Goal: Information Seeking & Learning: Check status

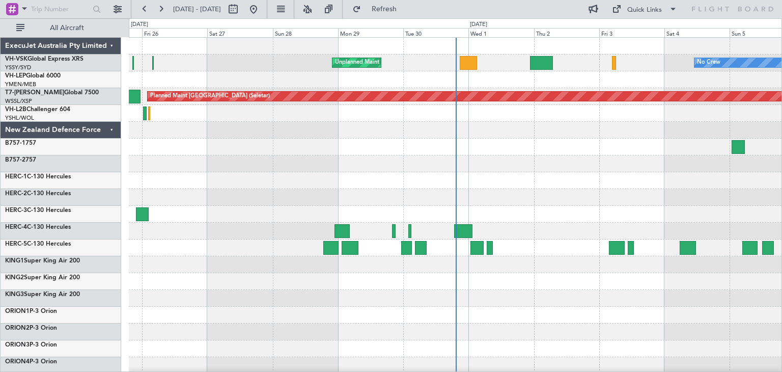
click at [110, 46] on div "ExecuJet Australia Pty Limited" at bounding box center [61, 46] width 121 height 17
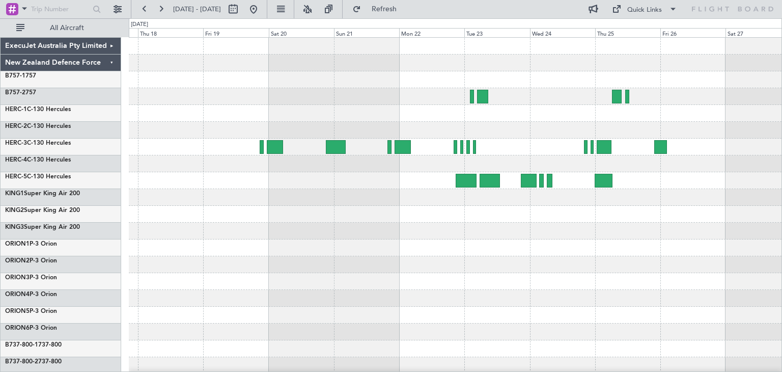
click at [781, 258] on div "ExecuJet Australia Pty Limited New Zealand Defence Force B757-1 757 B757-2 757 …" at bounding box center [391, 194] width 782 height 353
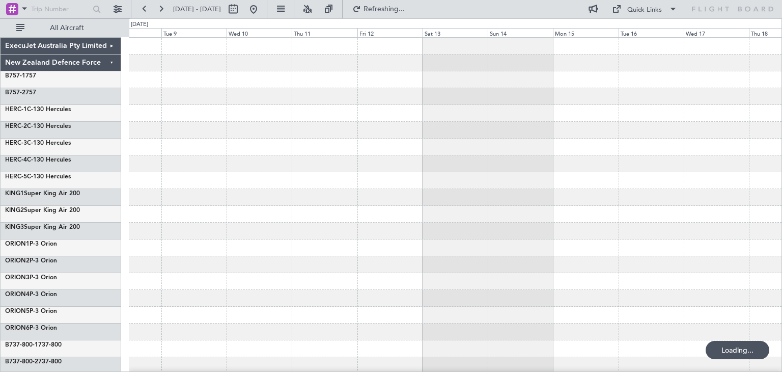
click at [755, 280] on div at bounding box center [455, 248] width 653 height 420
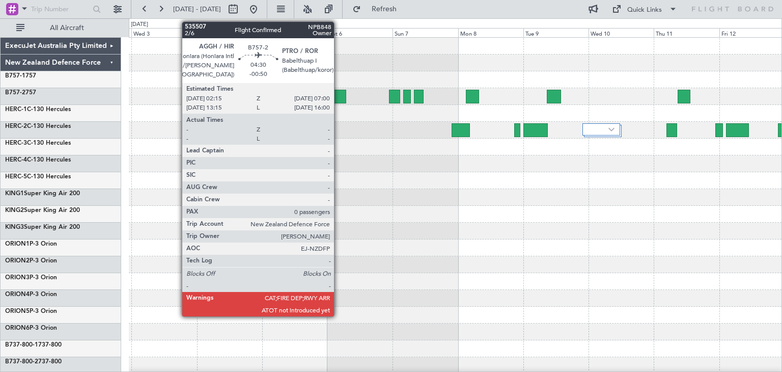
click at [339, 94] on div at bounding box center [339, 97] width 13 height 14
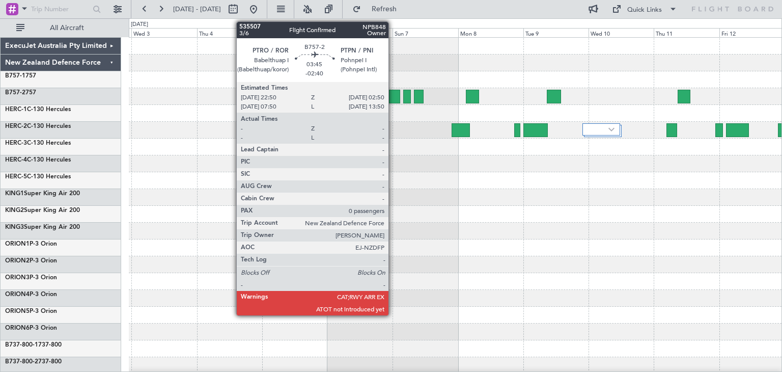
click at [393, 92] on div at bounding box center [394, 97] width 11 height 14
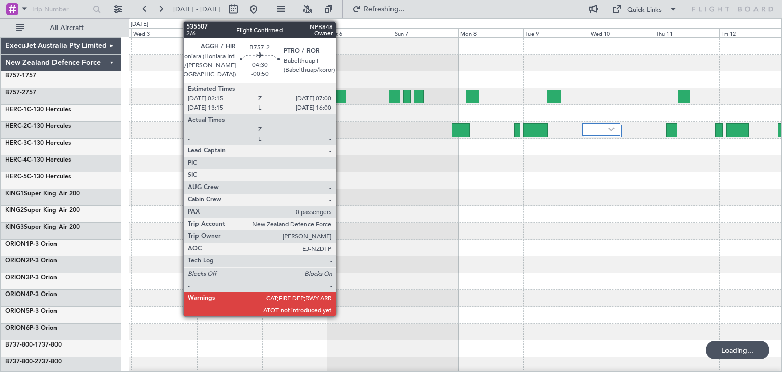
click at [340, 94] on div at bounding box center [339, 97] width 13 height 14
click at [340, 92] on div at bounding box center [339, 97] width 13 height 14
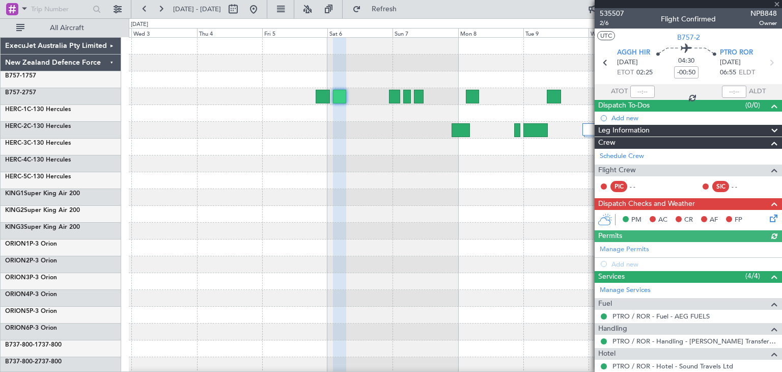
click at [777, 3] on div at bounding box center [688, 4] width 187 height 8
click at [776, 3] on span at bounding box center [777, 4] width 10 height 9
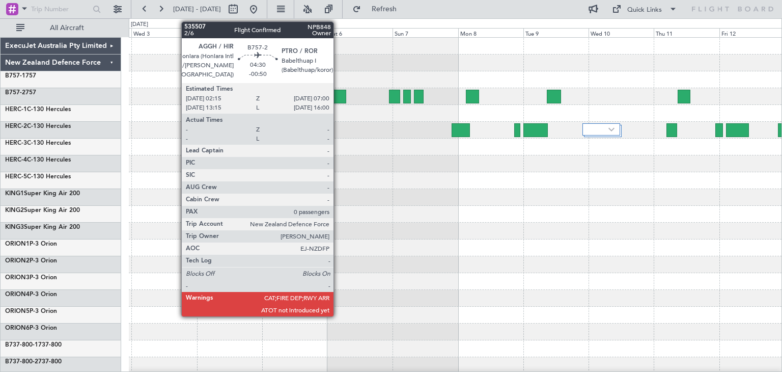
click at [338, 94] on div at bounding box center [339, 97] width 13 height 14
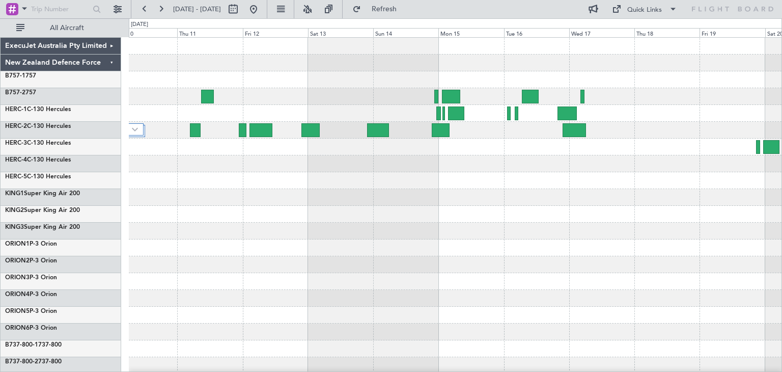
click at [41, 267] on div "ExecuJet Australia Pty Limited New Zealand Defence Force B757-1 757 B757-2 757 …" at bounding box center [391, 194] width 782 height 353
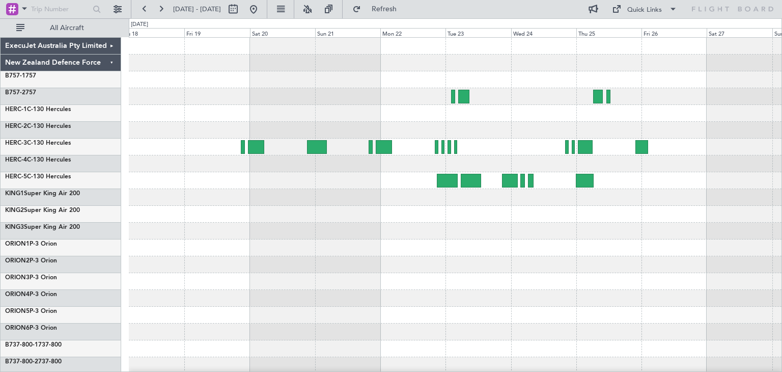
click at [122, 300] on div "ExecuJet Australia Pty Limited New Zealand Defence Force B757-1 757 B757-2 757 …" at bounding box center [391, 194] width 782 height 353
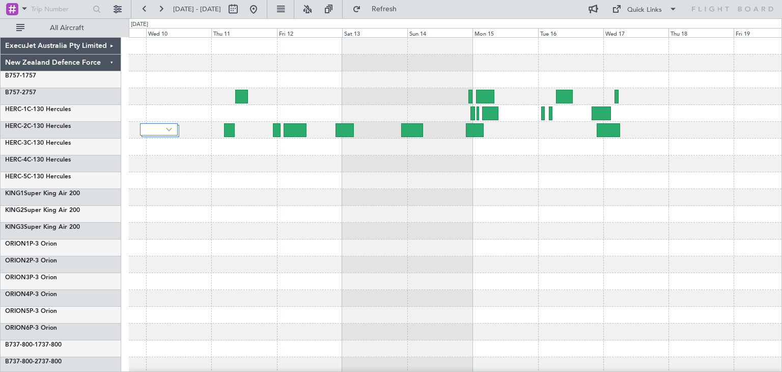
click at [120, 279] on div "ExecuJet Australia Pty Limited New Zealand Defence Force B757-1 757 B757-2 757 …" at bounding box center [391, 194] width 782 height 353
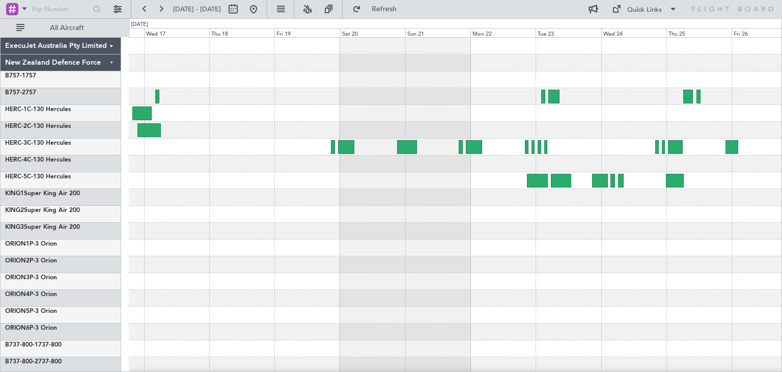
click at [180, 265] on div at bounding box center [455, 248] width 653 height 420
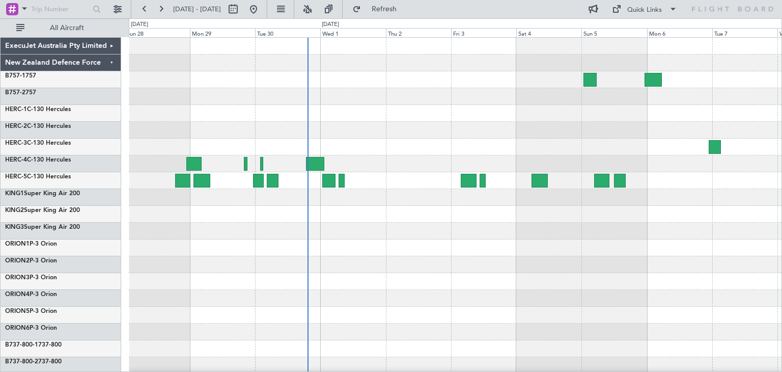
click at [228, 277] on div at bounding box center [455, 248] width 653 height 420
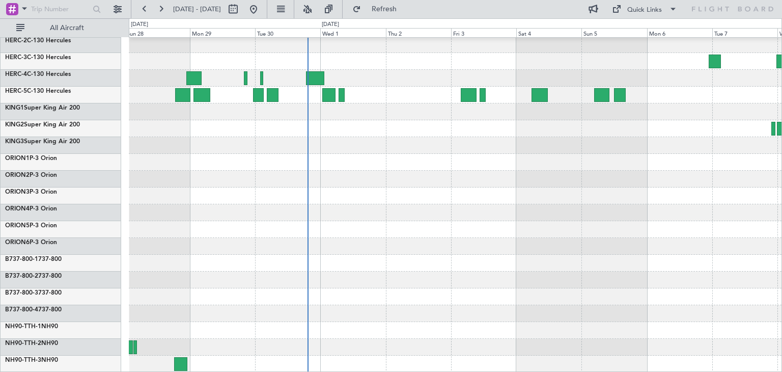
scroll to position [86, 0]
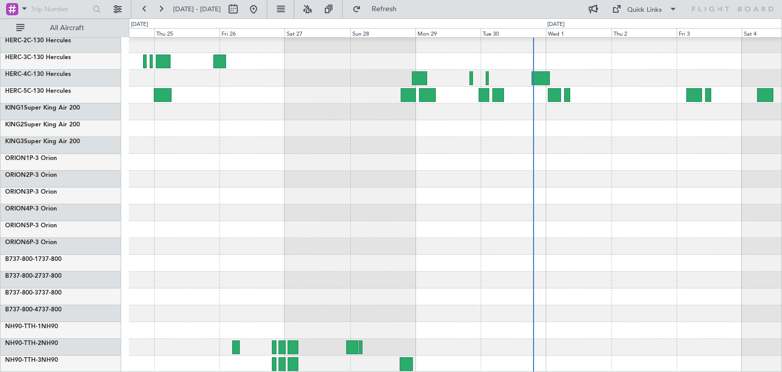
click at [454, 236] on div at bounding box center [455, 162] width 653 height 420
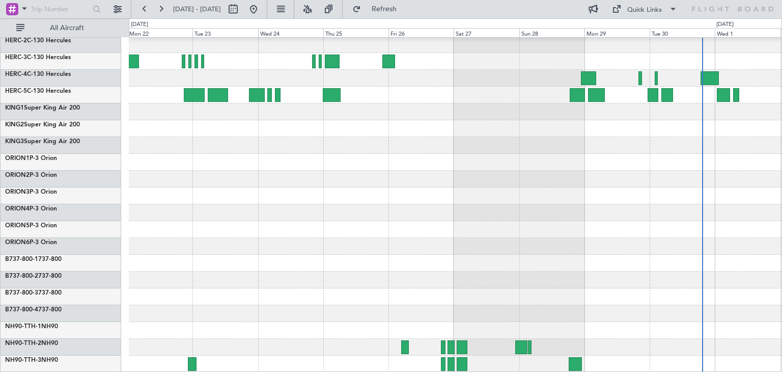
click at [405, 339] on div at bounding box center [455, 347] width 653 height 17
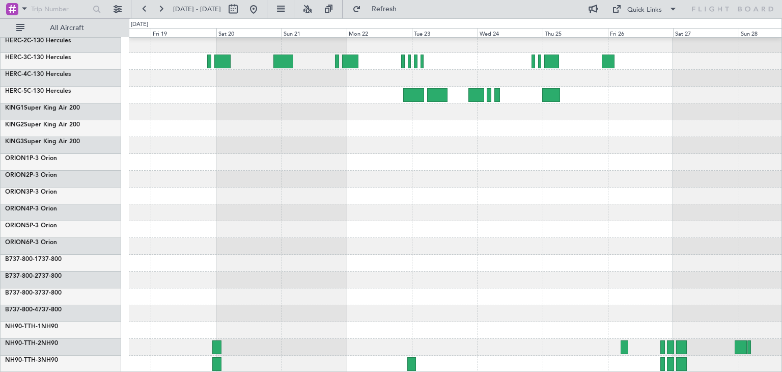
click at [400, 316] on div at bounding box center [455, 162] width 653 height 420
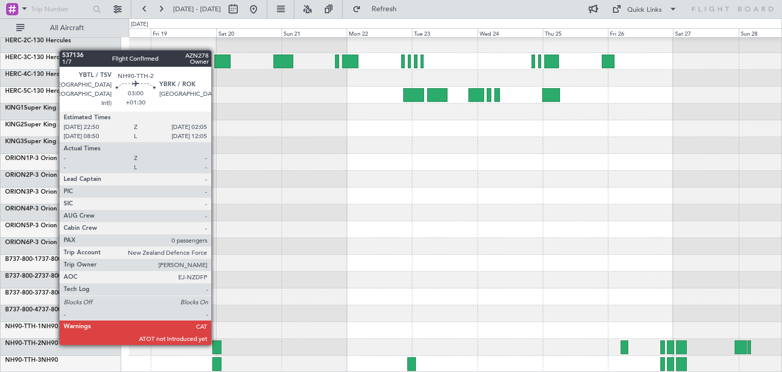
click at [216, 343] on div at bounding box center [216, 347] width 9 height 14
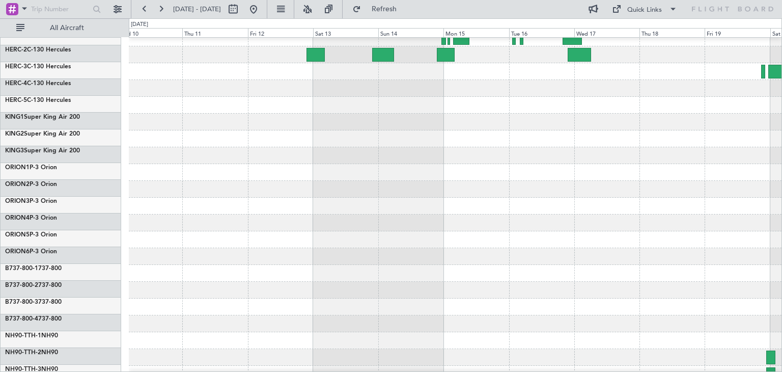
click at [777, 276] on div at bounding box center [455, 273] width 653 height 17
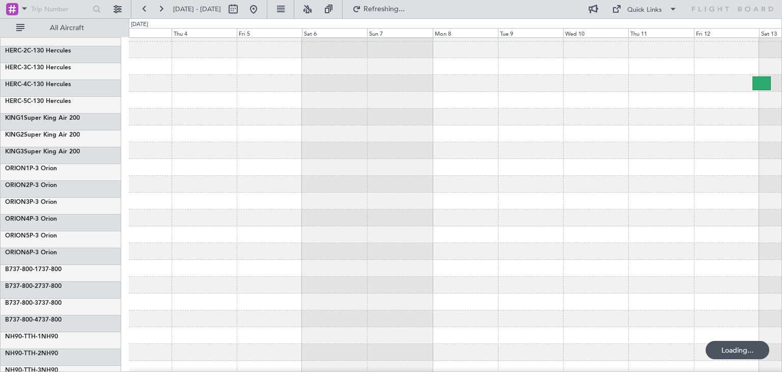
scroll to position [44, 0]
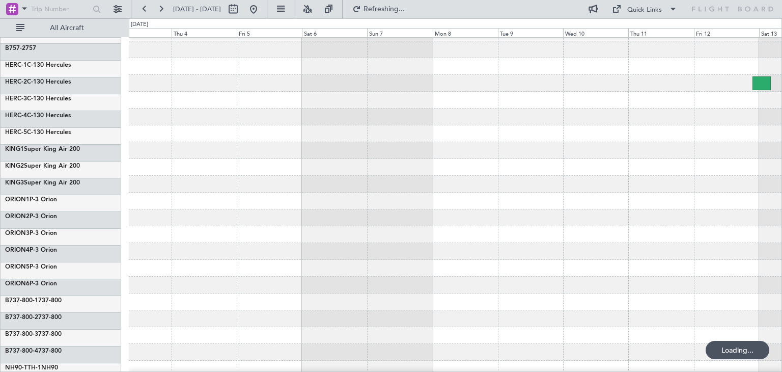
click at [781, 277] on div "ExecuJet Australia Pty Limited New Zealand Defence Force B757-1 757 B757-2 757 …" at bounding box center [391, 194] width 782 height 353
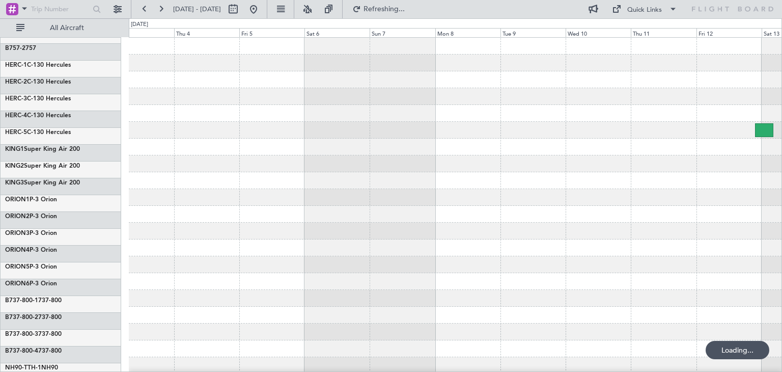
scroll to position [0, 0]
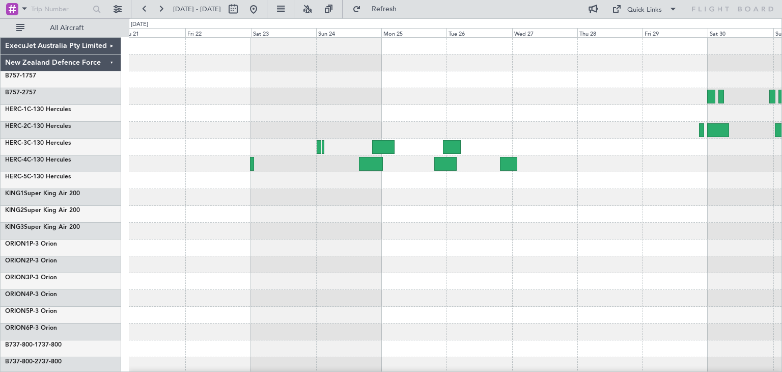
click at [674, 245] on div at bounding box center [455, 248] width 653 height 420
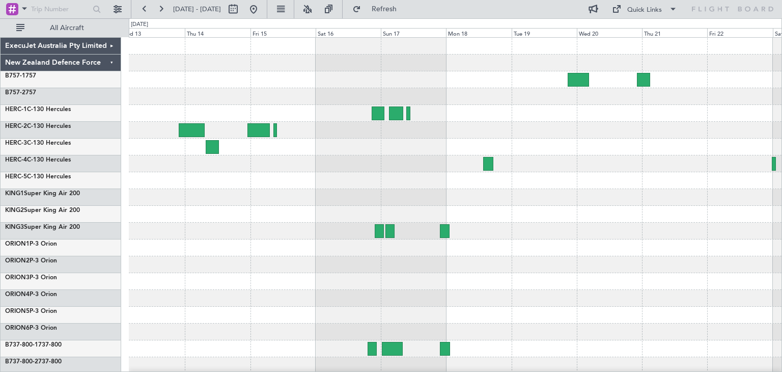
click at [781, 259] on div "ExecuJet Australia Pty Limited New Zealand Defence Force B757-1 757 B757-2 757 …" at bounding box center [391, 194] width 782 height 353
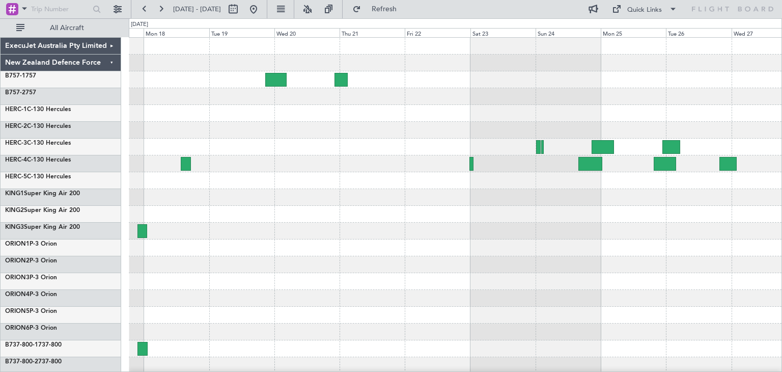
click at [147, 222] on div at bounding box center [455, 248] width 653 height 420
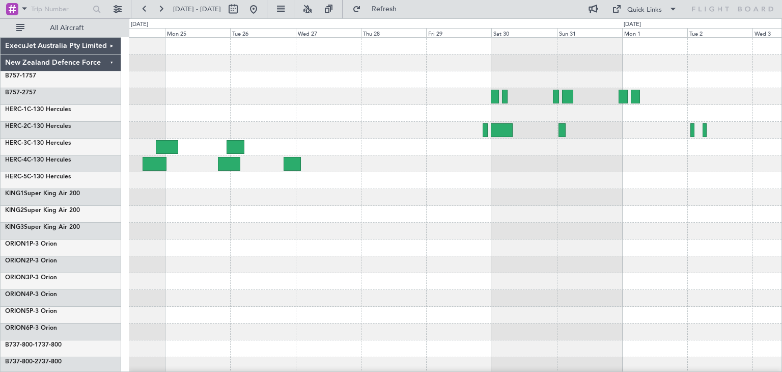
click at [212, 223] on div at bounding box center [455, 230] width 653 height 17
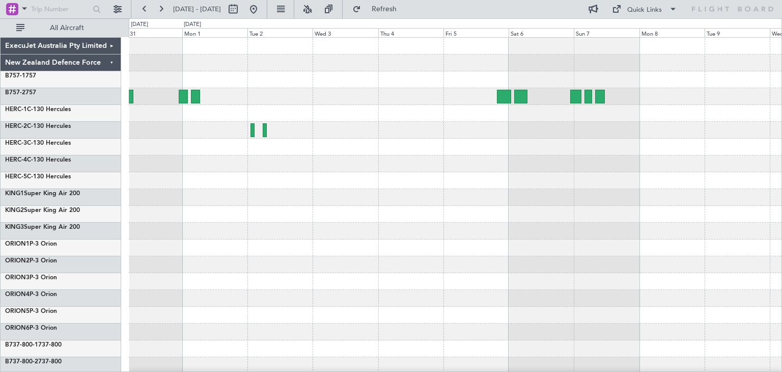
click at [244, 224] on div at bounding box center [455, 230] width 653 height 17
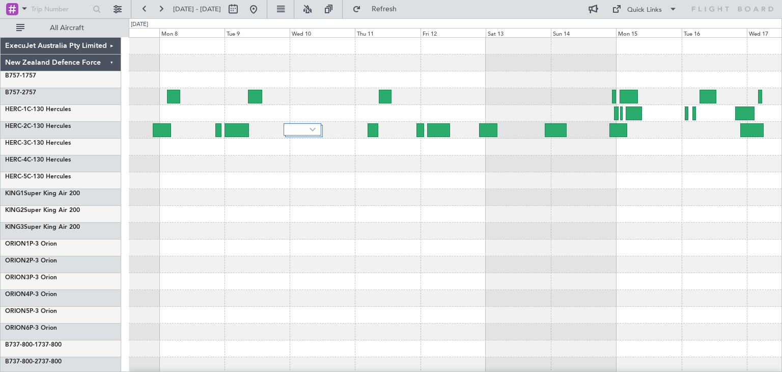
click at [270, 287] on div at bounding box center [455, 281] width 653 height 17
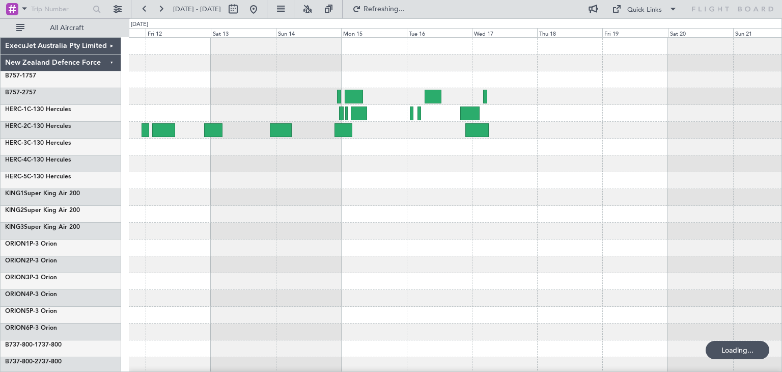
click at [781, 277] on div "ExecuJet Australia Pty Limited New Zealand Defence Force B757-1 757 B757-2 757 …" at bounding box center [391, 194] width 782 height 353
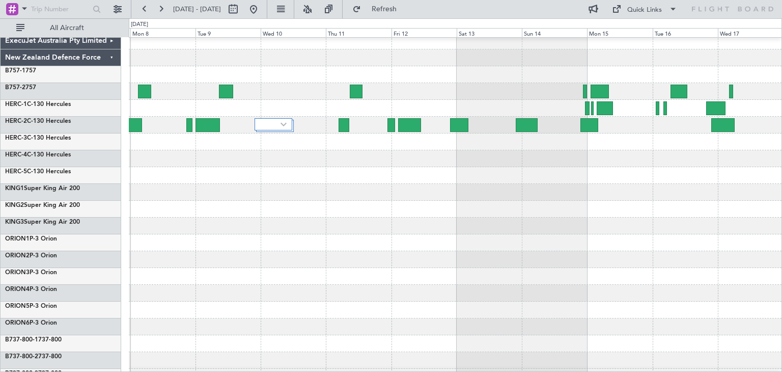
scroll to position [4, 0]
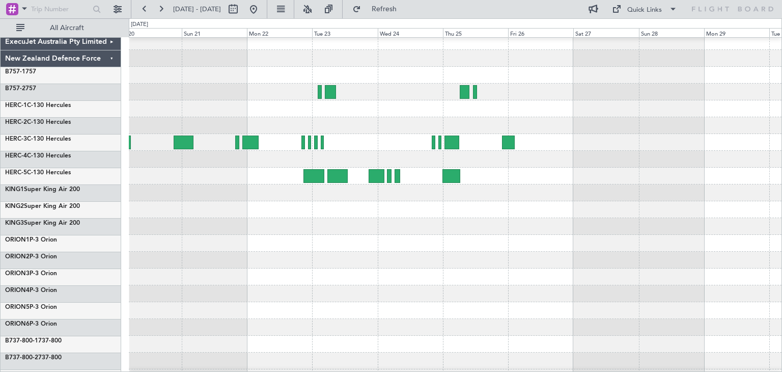
click at [182, 267] on div at bounding box center [455, 259] width 653 height 17
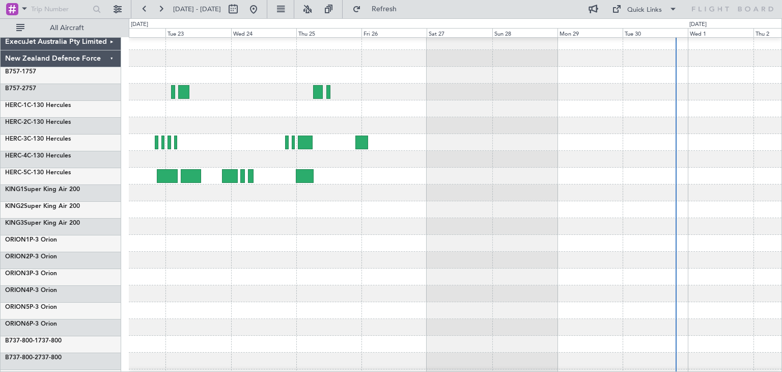
scroll to position [0, 0]
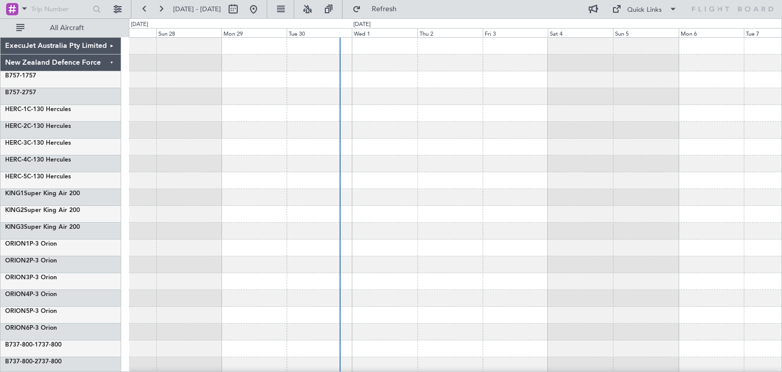
click at [218, 272] on div at bounding box center [455, 248] width 653 height 420
